Goal: Task Accomplishment & Management: Use online tool/utility

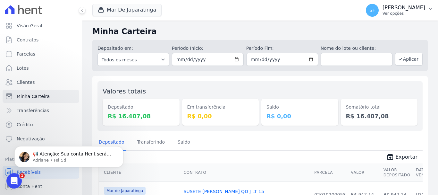
click at [431, 12] on button "SF Simone Ferreira Ver opções" at bounding box center [399, 10] width 77 height 18
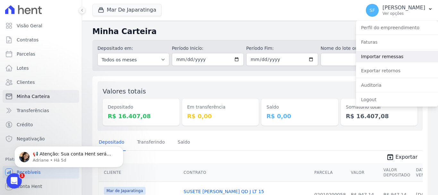
click at [375, 56] on link "Importar remessas" at bounding box center [397, 57] width 82 height 12
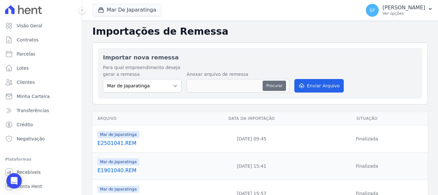
click at [274, 87] on button "Procurar" at bounding box center [274, 85] width 23 height 10
type input "E2601042.REM"
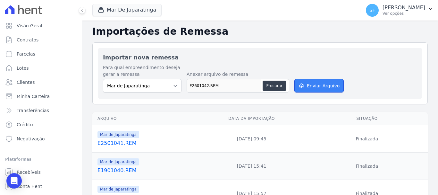
click at [317, 87] on button "Enviar Arquivo" at bounding box center [318, 85] width 49 height 13
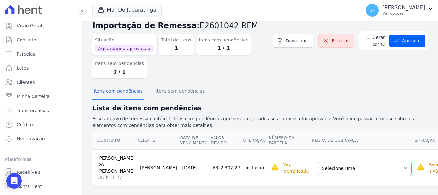
scroll to position [19, 0]
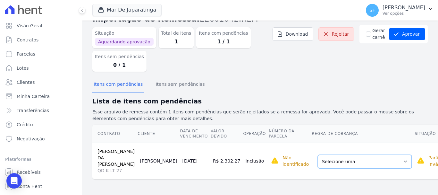
click at [367, 164] on select "Selecione uma Nova Parcela Avulsa Parcela Avulsa Existente Parcela Normal (121 …" at bounding box center [365, 161] width 94 height 13
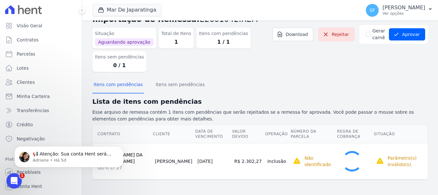
scroll to position [13, 0]
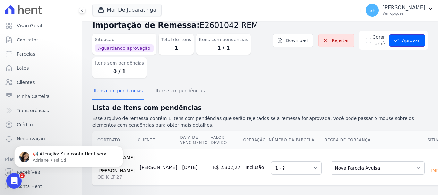
click at [407, 42] on button "Aprovar" at bounding box center [407, 40] width 36 height 12
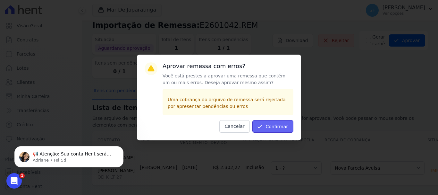
click at [280, 129] on button "Confirmar" at bounding box center [272, 126] width 41 height 13
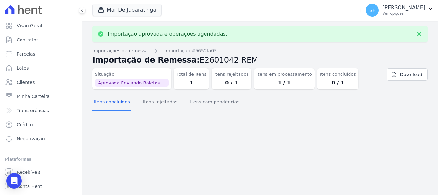
click at [325, 129] on div "Importação aprovada e operações agendadas. Importações de remessa Importação #5…" at bounding box center [260, 108] width 356 height 174
click at [406, 76] on link "Download" at bounding box center [407, 74] width 41 height 12
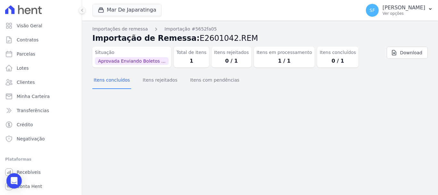
click at [371, 86] on div "Itens concluídos Itens rejeitados Itens com pendências" at bounding box center [259, 80] width 335 height 16
click at [372, 88] on div "Itens concluídos Itens rejeitados Itens com pendências" at bounding box center [259, 80] width 335 height 16
click at [22, 82] on span "Clientes" at bounding box center [26, 82] width 18 height 6
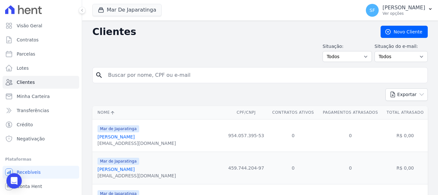
click at [186, 77] on input "search" at bounding box center [264, 75] width 321 height 13
type input "[PERSON_NAME]"
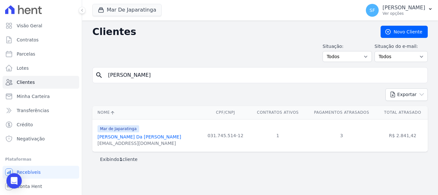
click at [131, 139] on link "[PERSON_NAME] Da [PERSON_NAME]" at bounding box center [139, 136] width 84 height 5
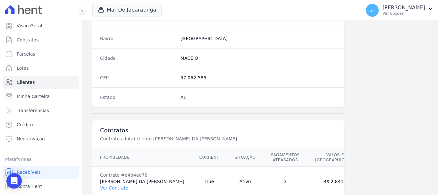
scroll to position [410, 0]
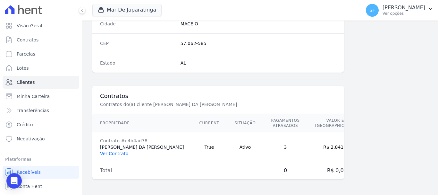
click at [122, 155] on link "Ver Contrato" at bounding box center [114, 153] width 28 height 5
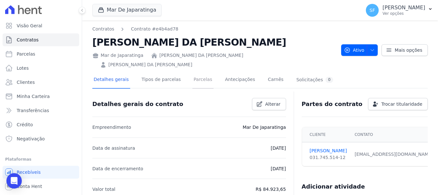
click at [192, 71] on link "Parcelas" at bounding box center [202, 79] width 21 height 17
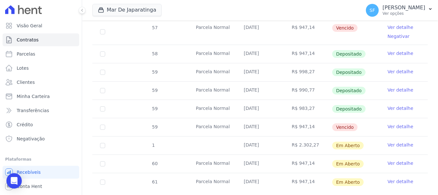
scroll to position [314, 0]
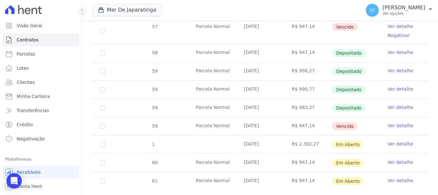
click at [399, 140] on link "Ver detalhe" at bounding box center [401, 143] width 26 height 6
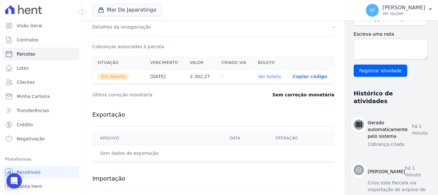
scroll to position [180, 0]
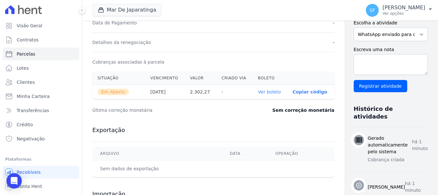
click at [262, 92] on link "Ver boleto" at bounding box center [269, 91] width 23 height 5
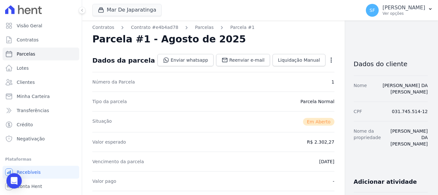
scroll to position [0, 0]
